Goal: Information Seeking & Learning: Learn about a topic

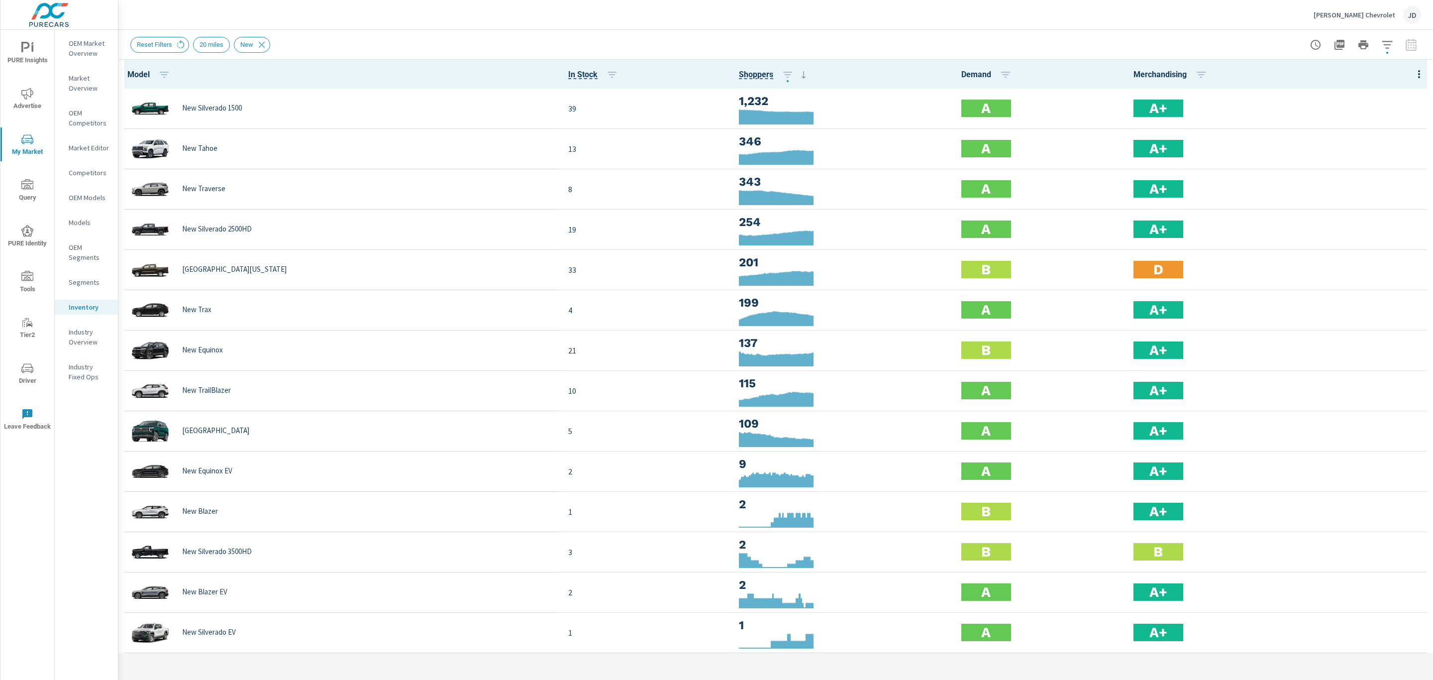
click at [78, 332] on p "Industry Overview" at bounding box center [89, 337] width 41 height 20
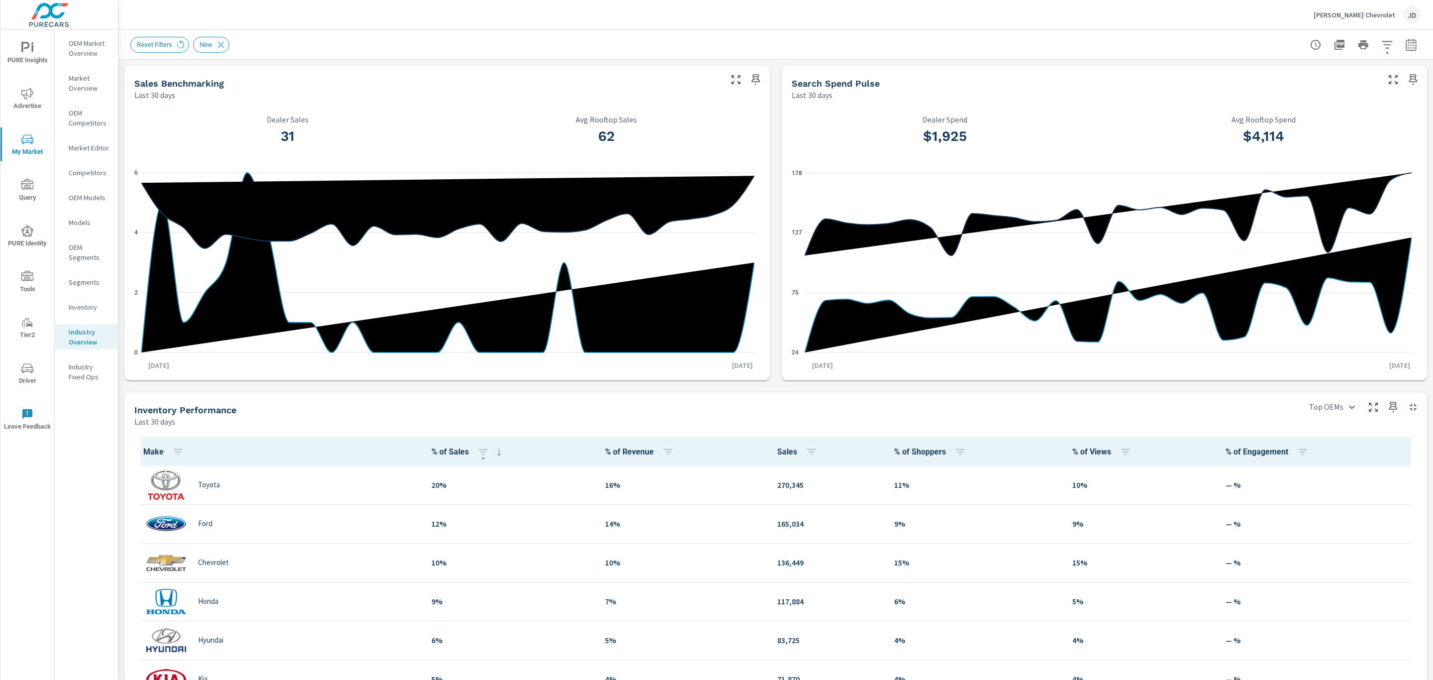
scroll to position [0, 0]
click at [78, 86] on p "Market Overview" at bounding box center [89, 83] width 41 height 20
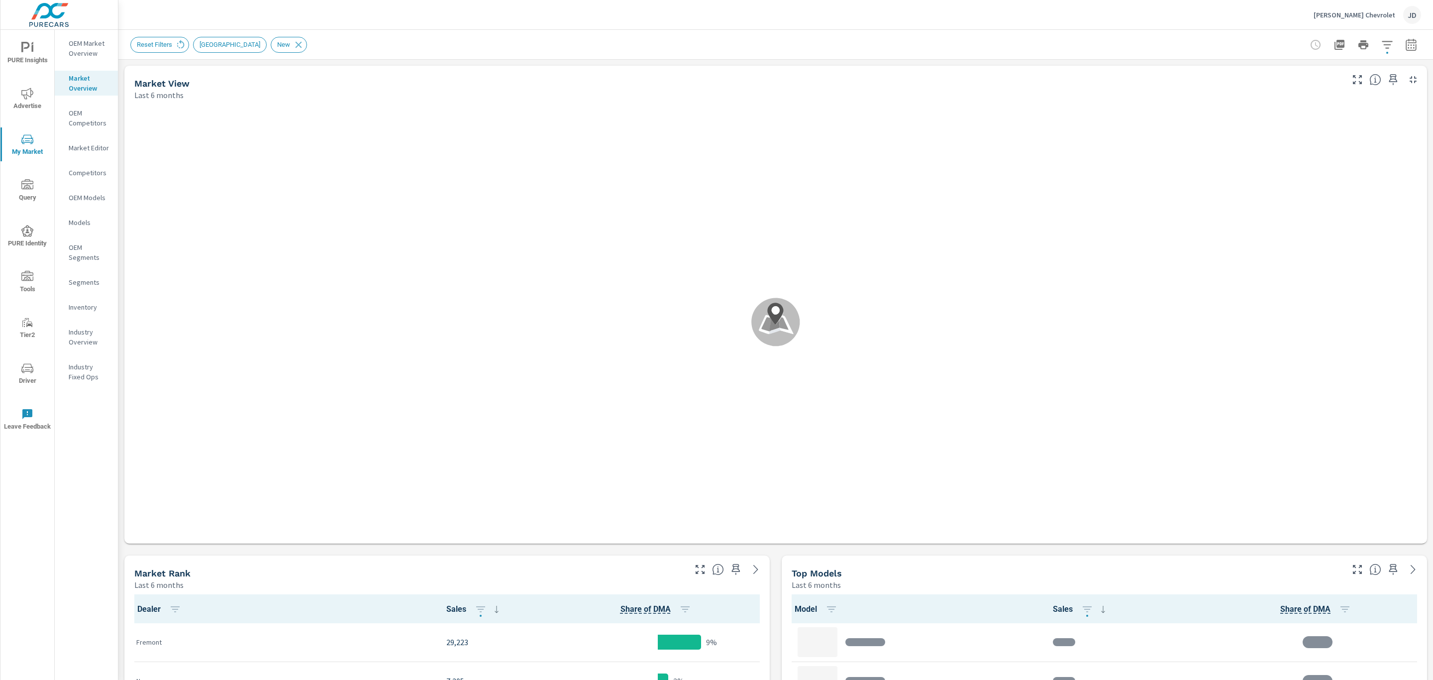
click at [85, 47] on p "OEM Market Overview" at bounding box center [89, 48] width 41 height 20
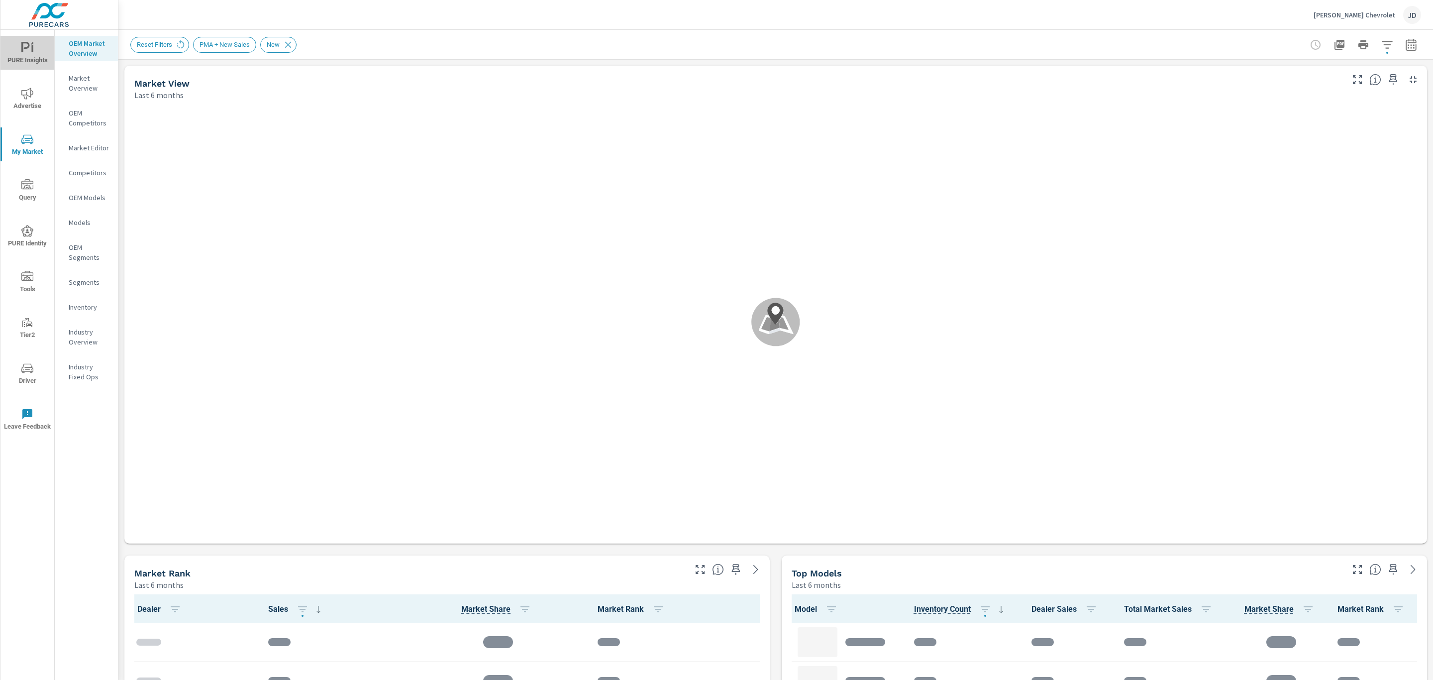
click at [28, 56] on span "PURE Insights" at bounding box center [27, 54] width 48 height 24
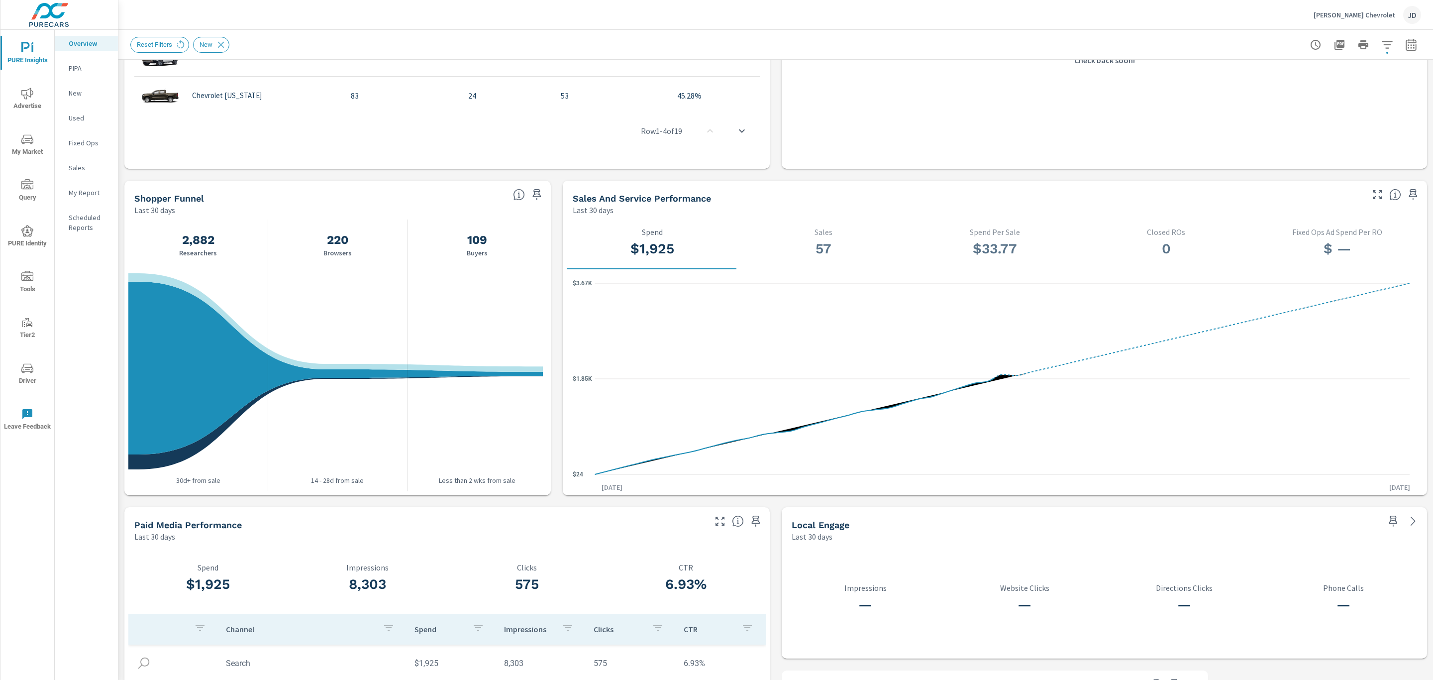
scroll to position [896, 0]
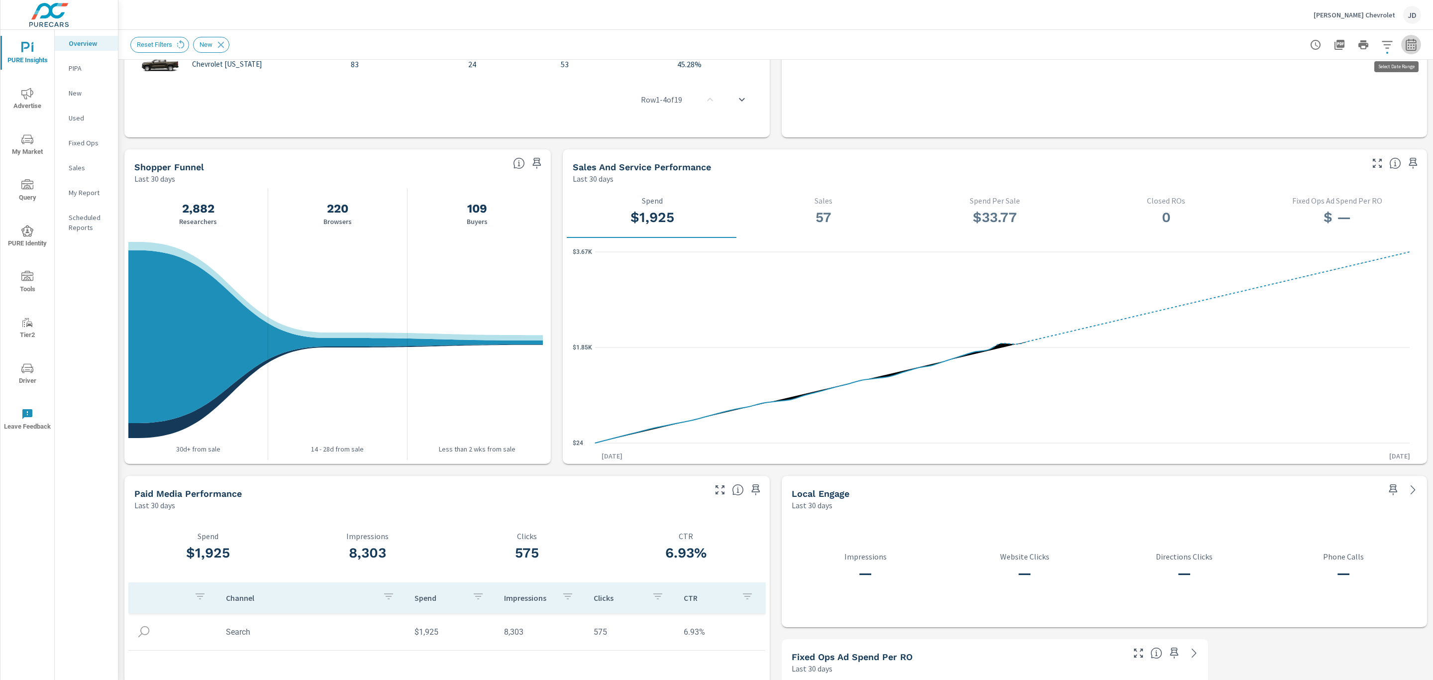
click at [1405, 47] on icon "button" at bounding box center [1411, 45] width 12 height 12
select select "Last 30 days"
click at [1302, 114] on p "+ Add comparison" at bounding box center [1329, 112] width 127 height 12
select select "Previous period"
click at [1304, 124] on select "Custom Previous period Previous month Previous year" at bounding box center [1320, 130] width 100 height 20
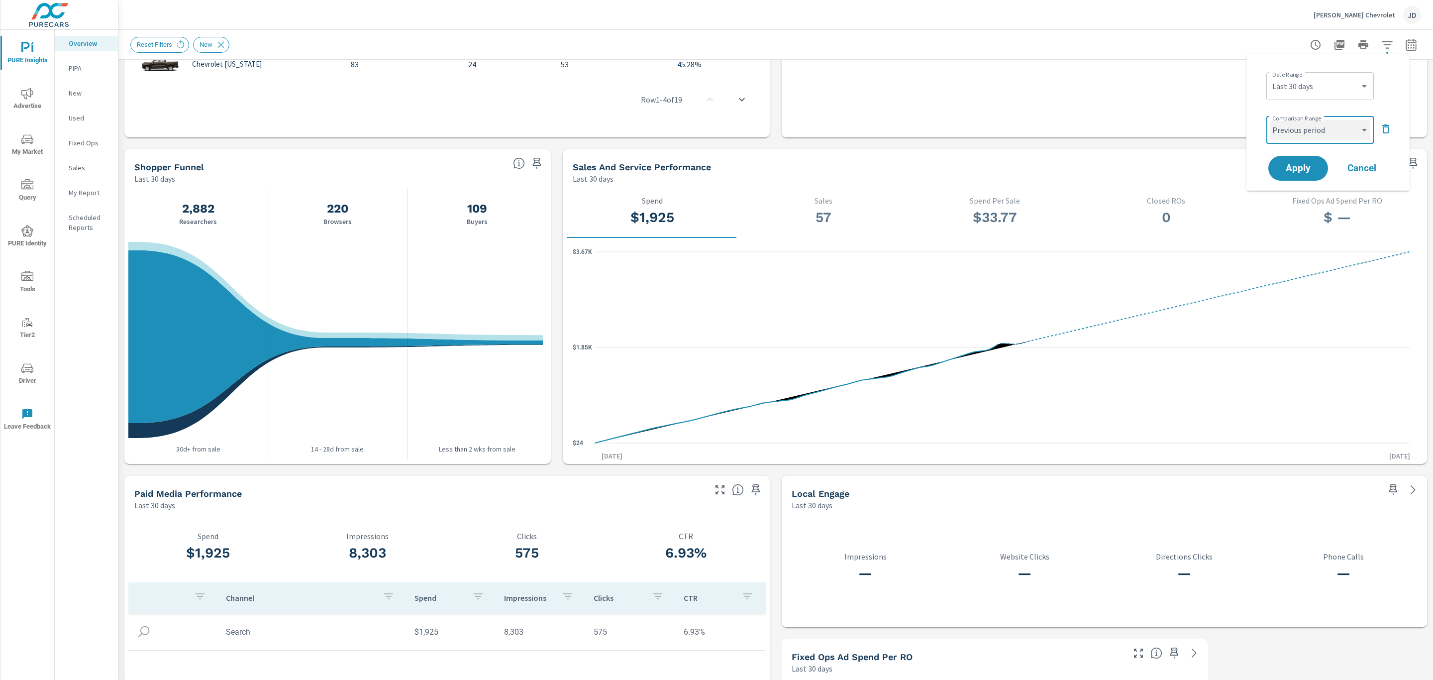
click at [1270, 120] on select "Custom Previous period Previous month Previous year" at bounding box center [1320, 130] width 100 height 20
click at [1311, 166] on span "Apply" at bounding box center [1298, 168] width 41 height 9
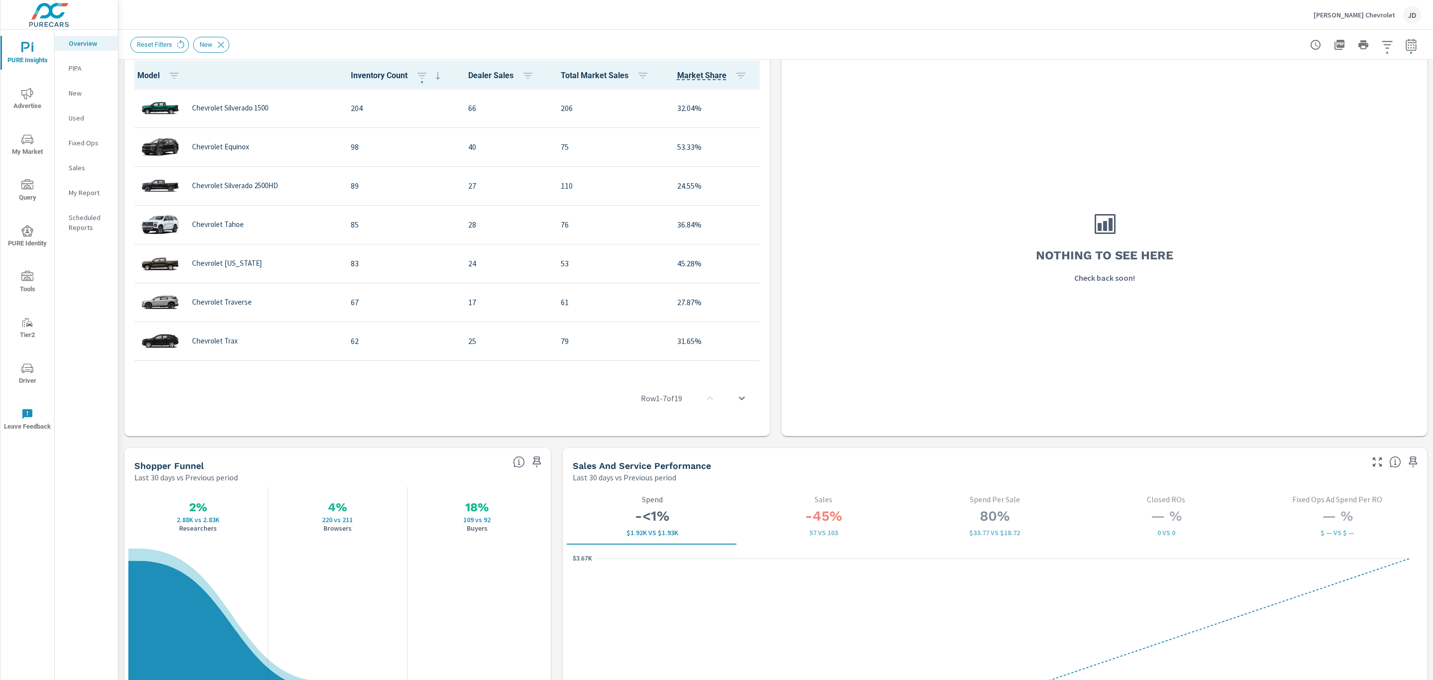
scroll to position [1194, 0]
